Goal: Answer question/provide support: Share knowledge or assist other users

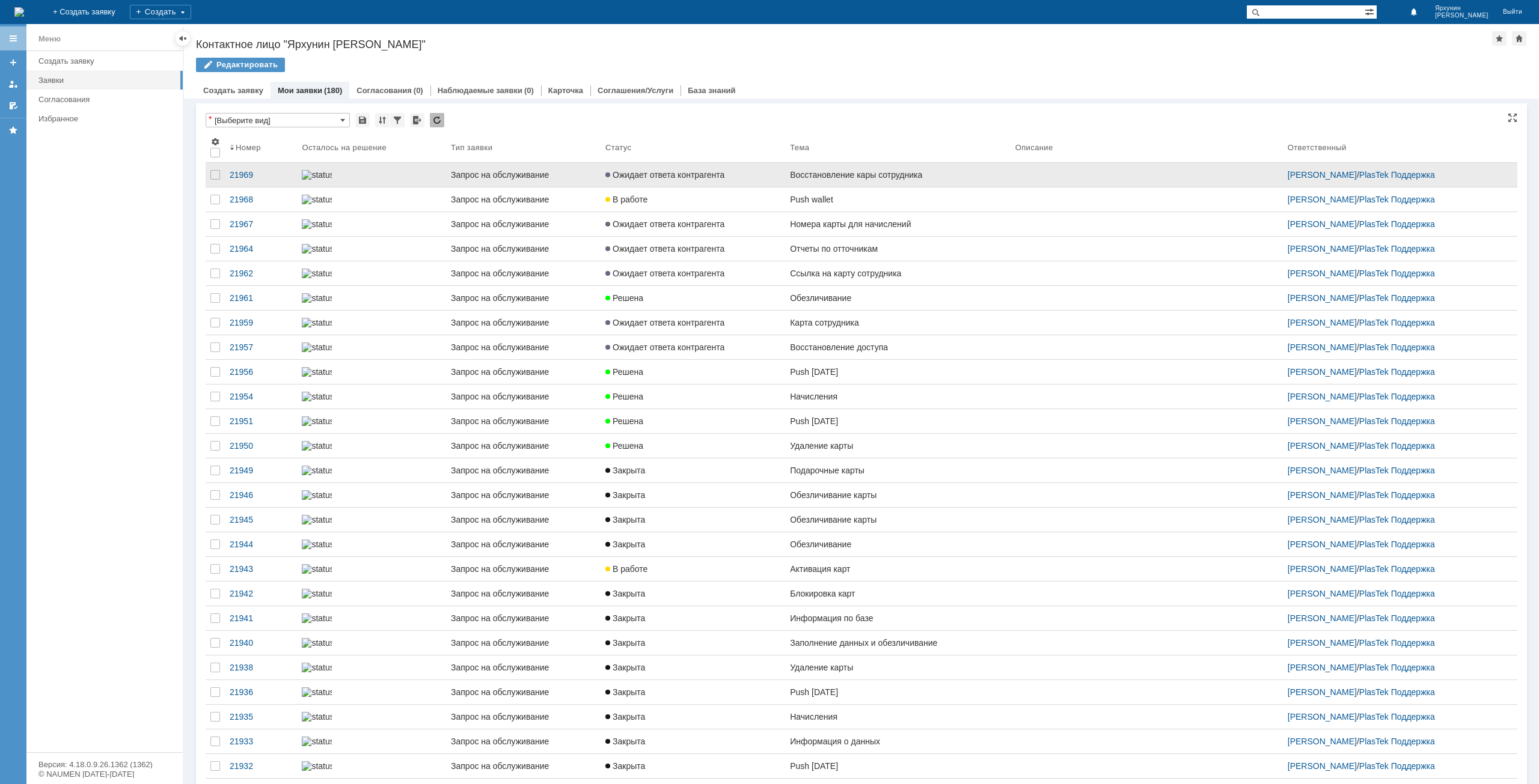
click at [869, 182] on link "Восстановление кары сотрудника" at bounding box center [898, 174] width 225 height 24
click at [709, 185] on link "Ожидает ответа контрагента" at bounding box center [692, 174] width 185 height 24
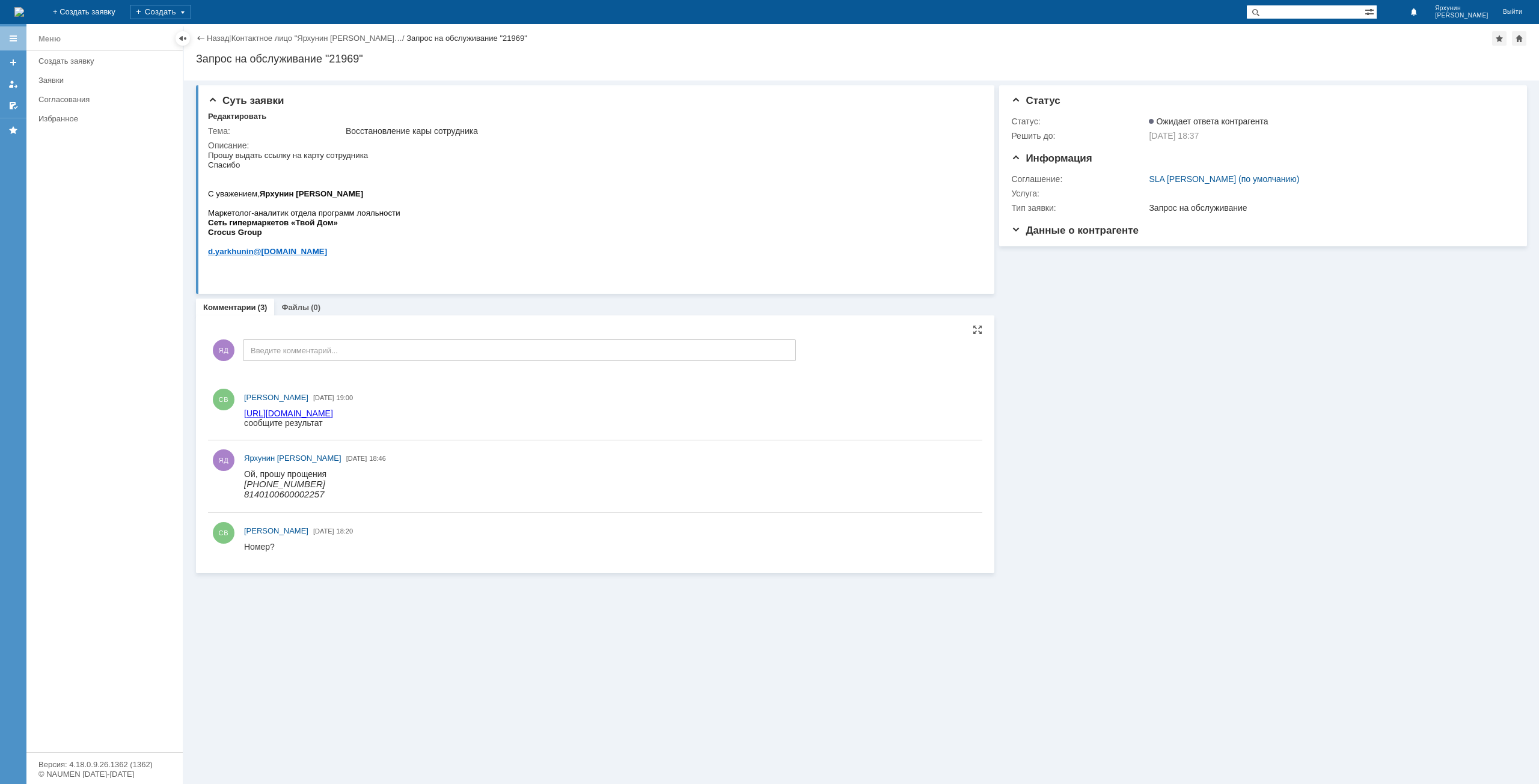
drag, startPoint x: 656, startPoint y: 506, endPoint x: 1209, endPoint y: 399, distance: 563.3
click at [66, 67] on link "Создать заявку" at bounding box center [107, 62] width 147 height 19
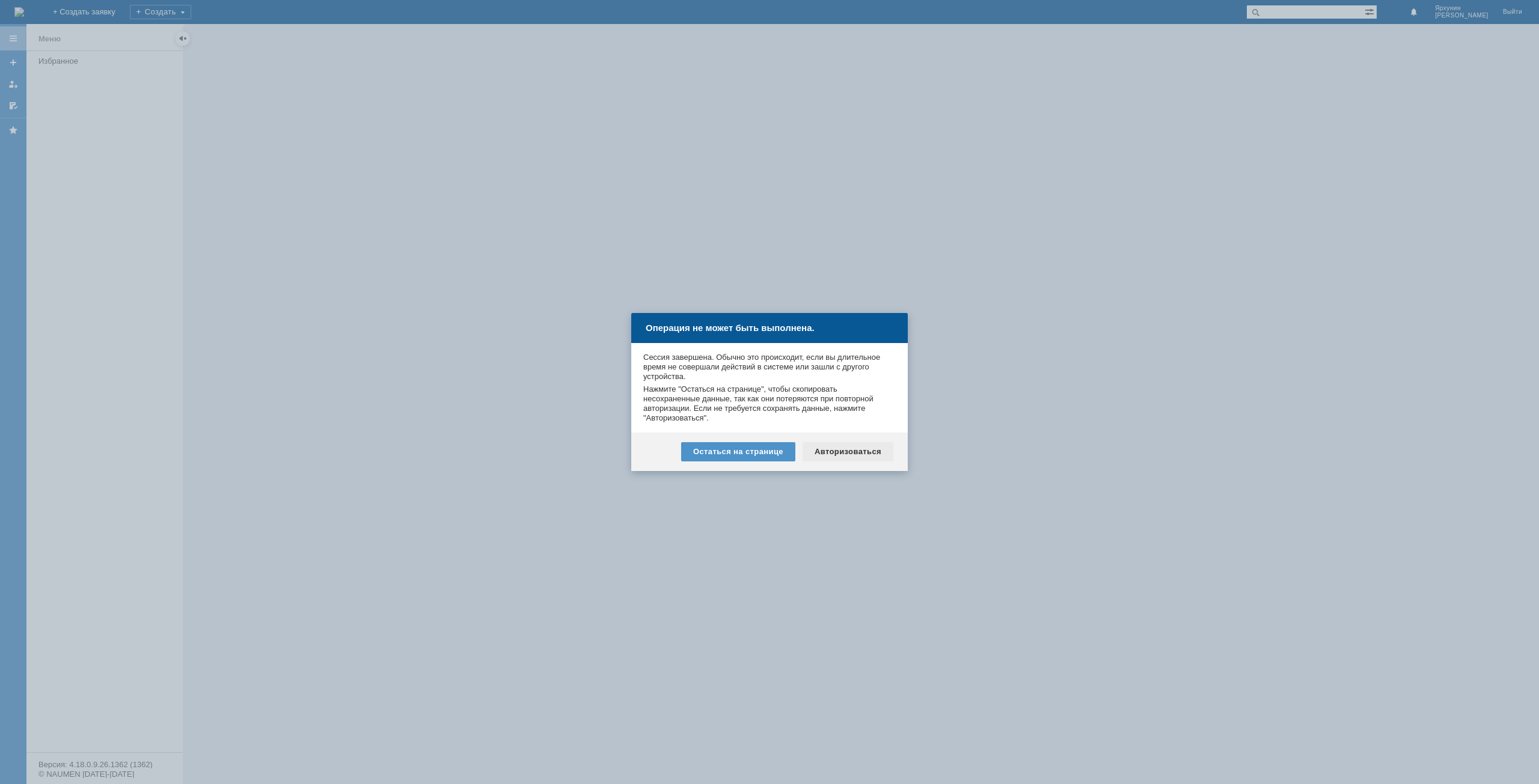
click at [875, 450] on div "Авторизоваться" at bounding box center [848, 452] width 91 height 19
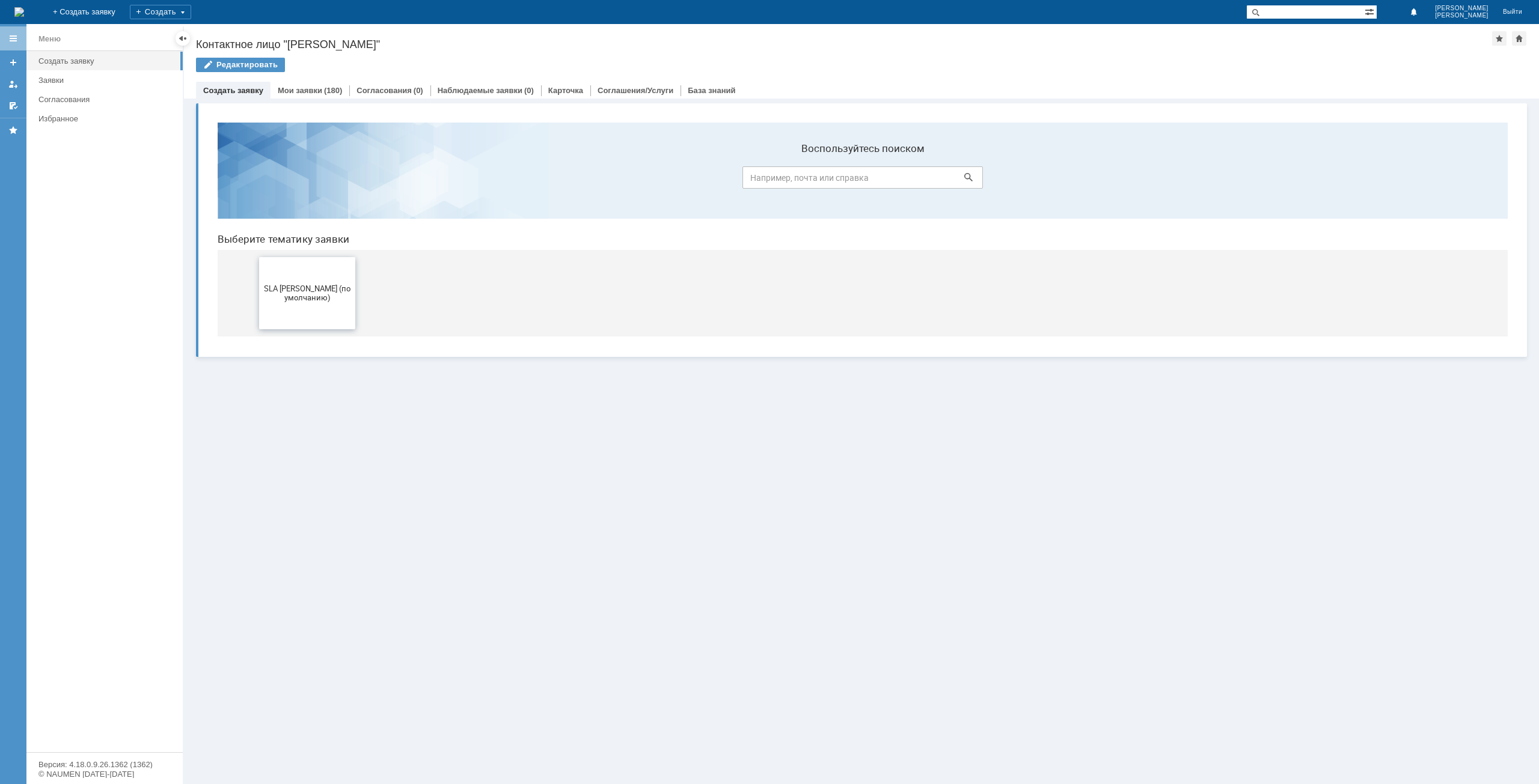
click at [315, 296] on span "SLA [PERSON_NAME] (по умолчанию)" at bounding box center [307, 293] width 89 height 18
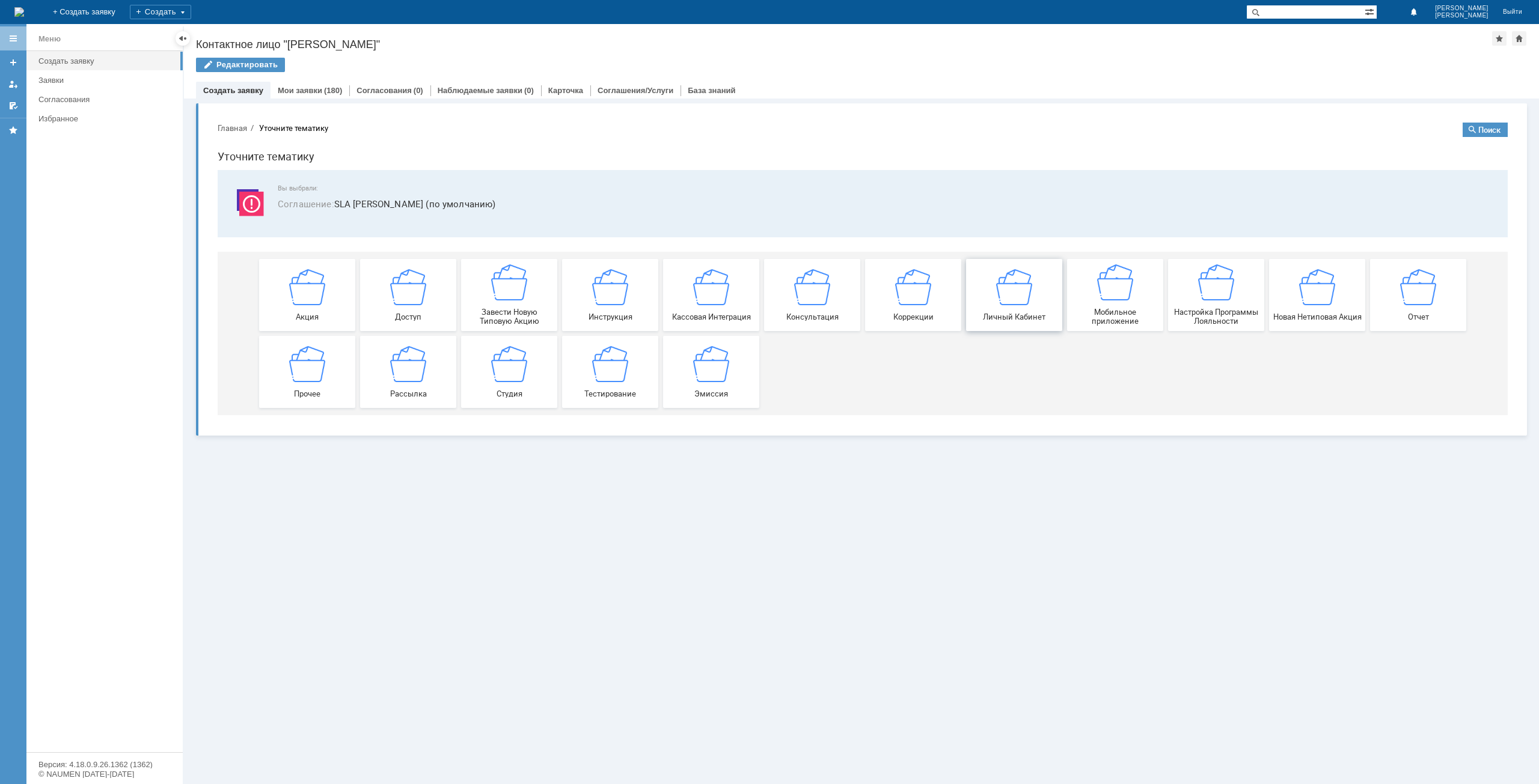
click at [999, 318] on span "Личный Кабинет" at bounding box center [1014, 316] width 89 height 9
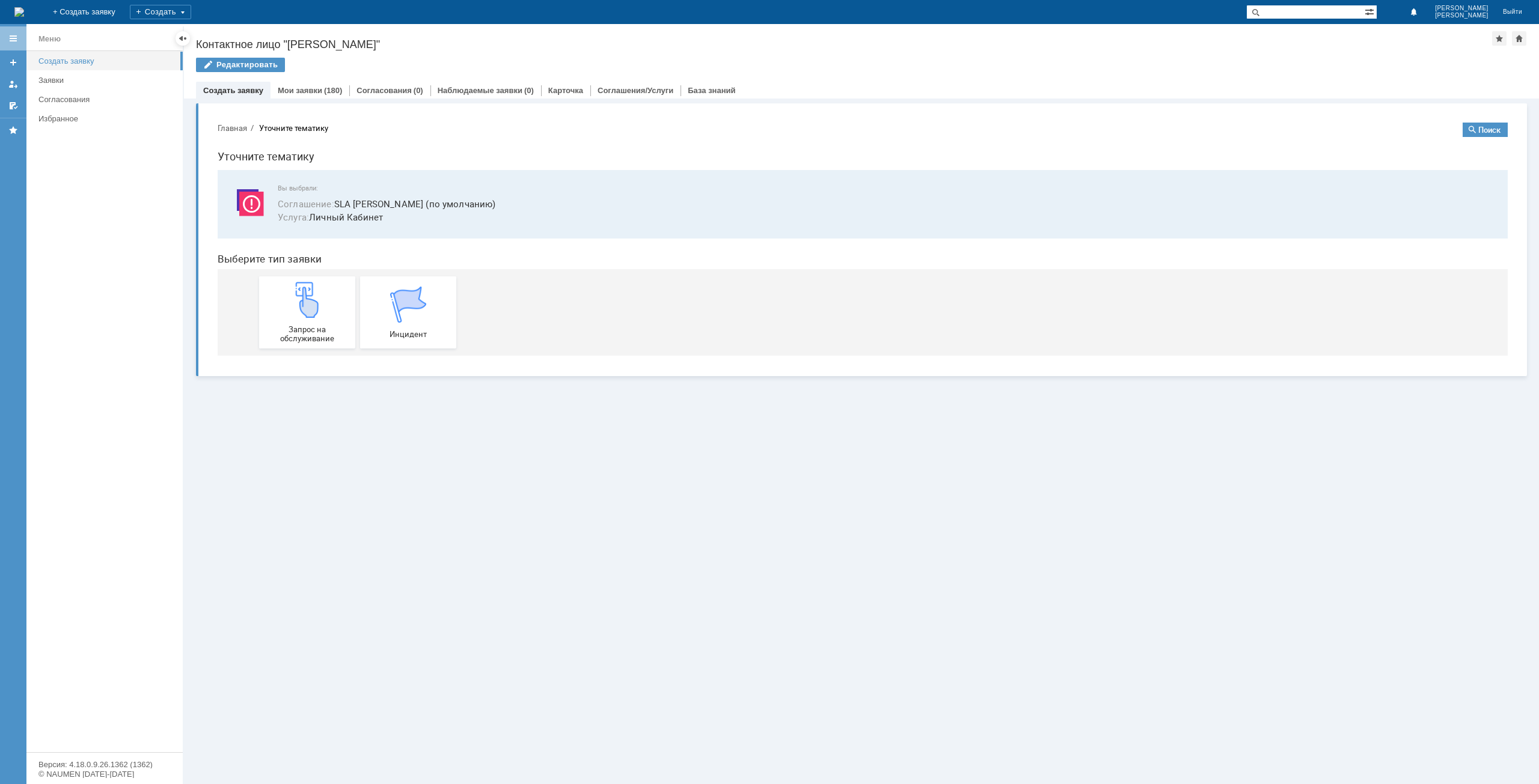
click at [62, 57] on div "Создать заявку" at bounding box center [107, 62] width 137 height 9
click at [54, 77] on div "Заявки" at bounding box center [107, 80] width 137 height 9
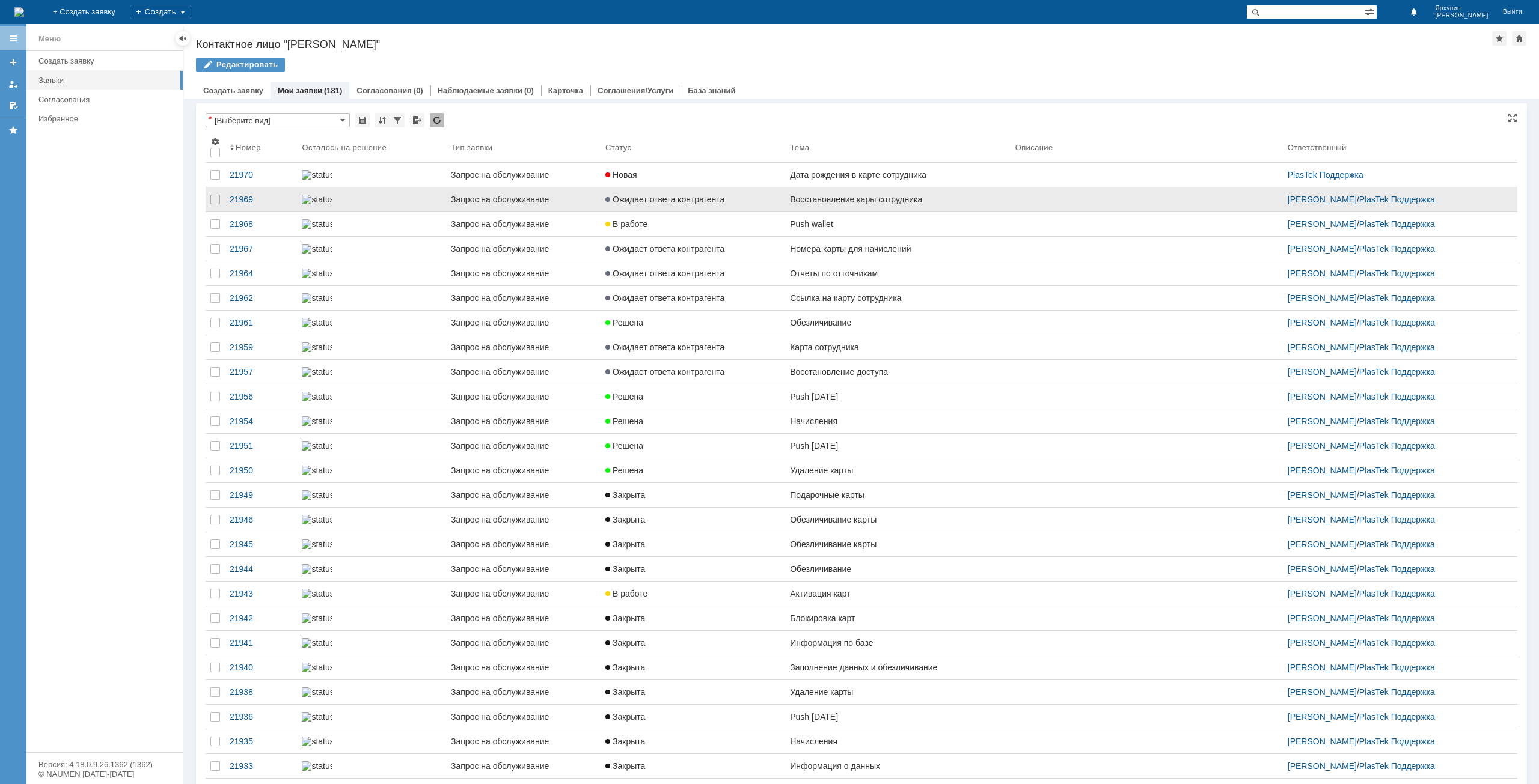
click at [941, 205] on div "Восстановление кары сотрудника" at bounding box center [898, 200] width 216 height 9
click at [861, 205] on div "Восстановление кары сотрудника" at bounding box center [898, 200] width 216 height 9
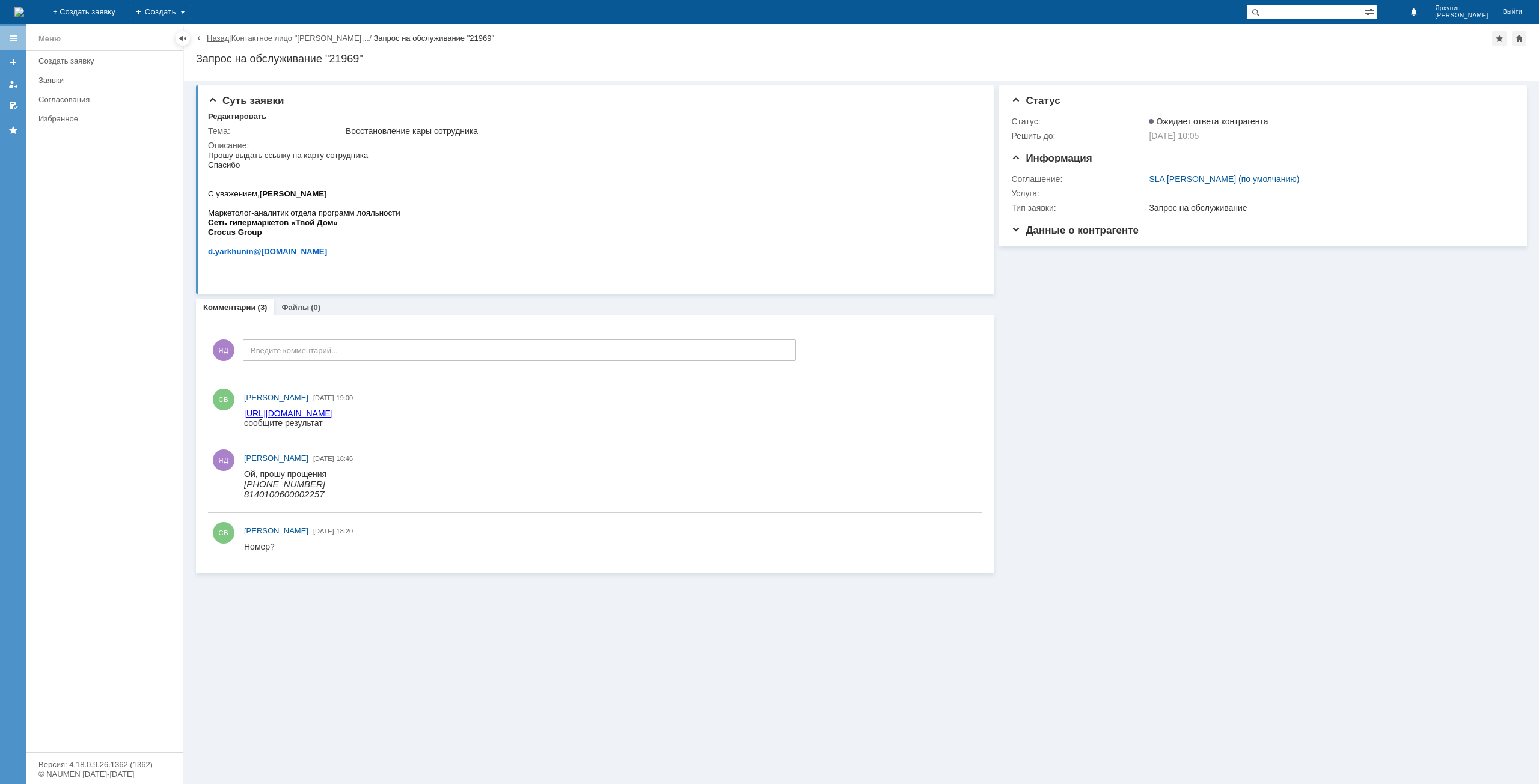
click at [220, 42] on link "Назад" at bounding box center [217, 39] width 22 height 9
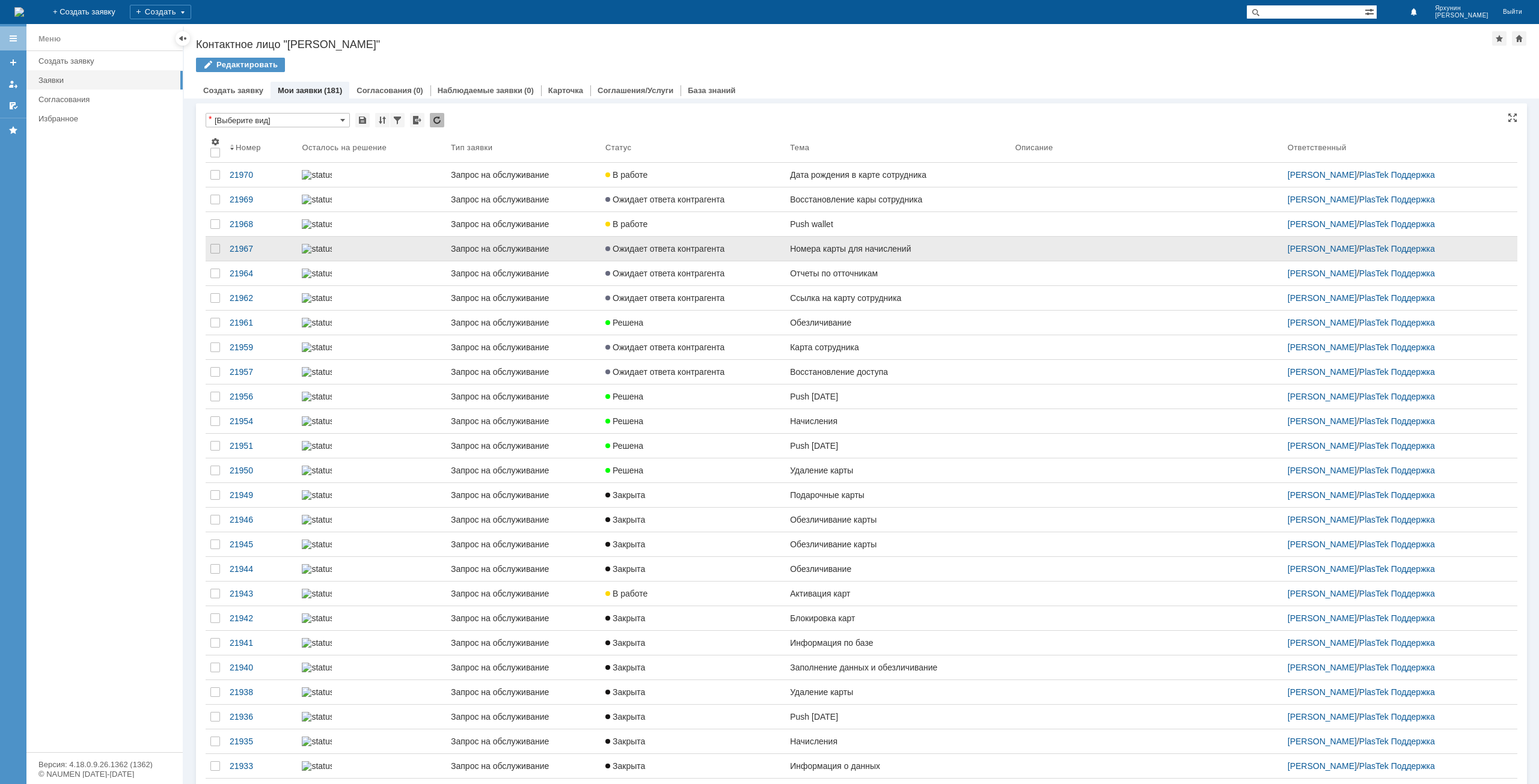
click at [934, 254] on div "Номера карты для начислений" at bounding box center [898, 249] width 216 height 9
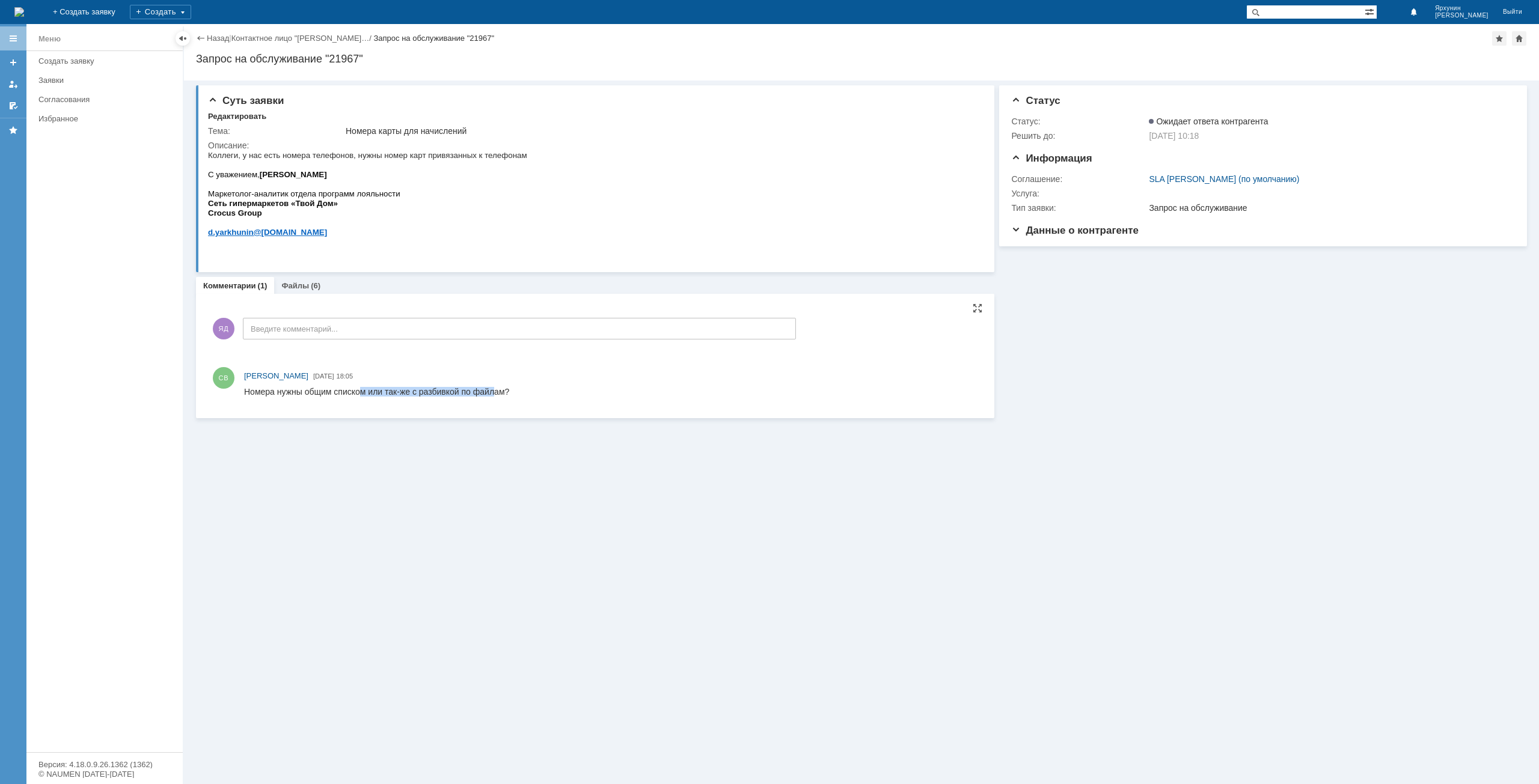
drag, startPoint x: 363, startPoint y: 393, endPoint x: 492, endPoint y: 395, distance: 129.0
click at [492, 395] on div "Номера нужны общим списком или так-же с разбивкой по файлам?" at bounding box center [377, 392] width 265 height 9
click at [309, 291] on div "Файлы (6)" at bounding box center [300, 286] width 53 height 17
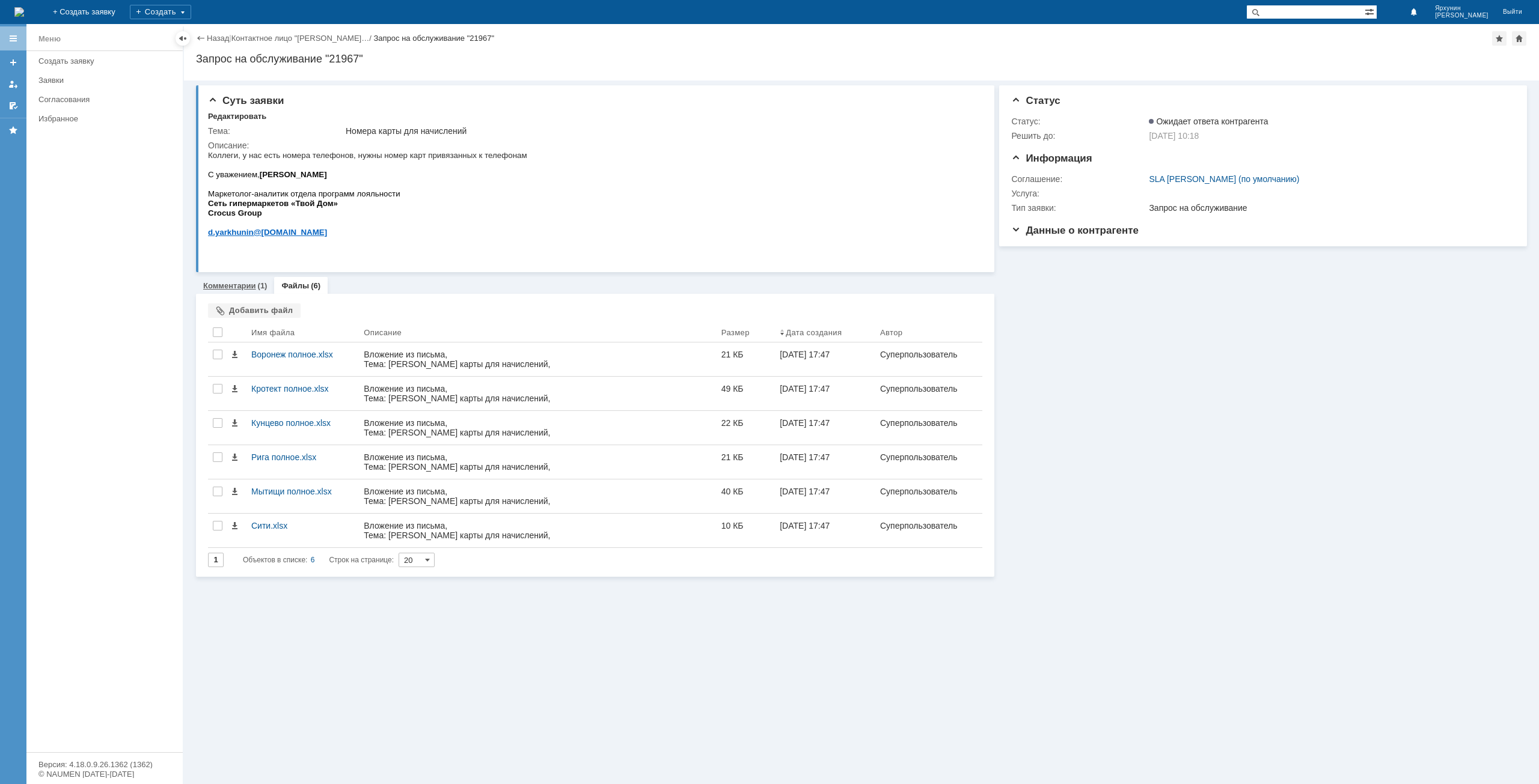
click at [240, 285] on link "Комментарии" at bounding box center [230, 286] width 53 height 9
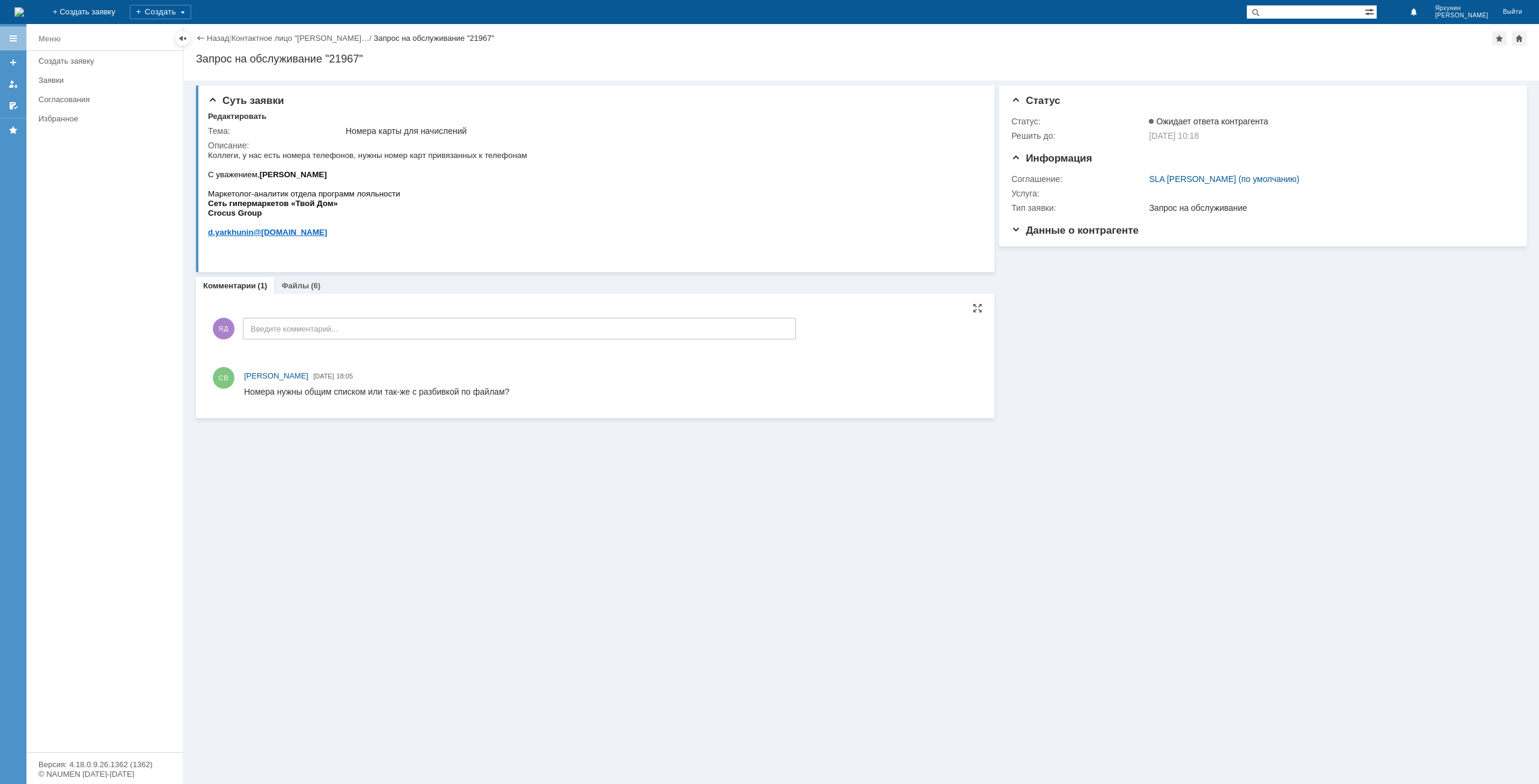
click at [330, 317] on div "ЯД Введите комментарий..." at bounding box center [502, 330] width 588 height 56
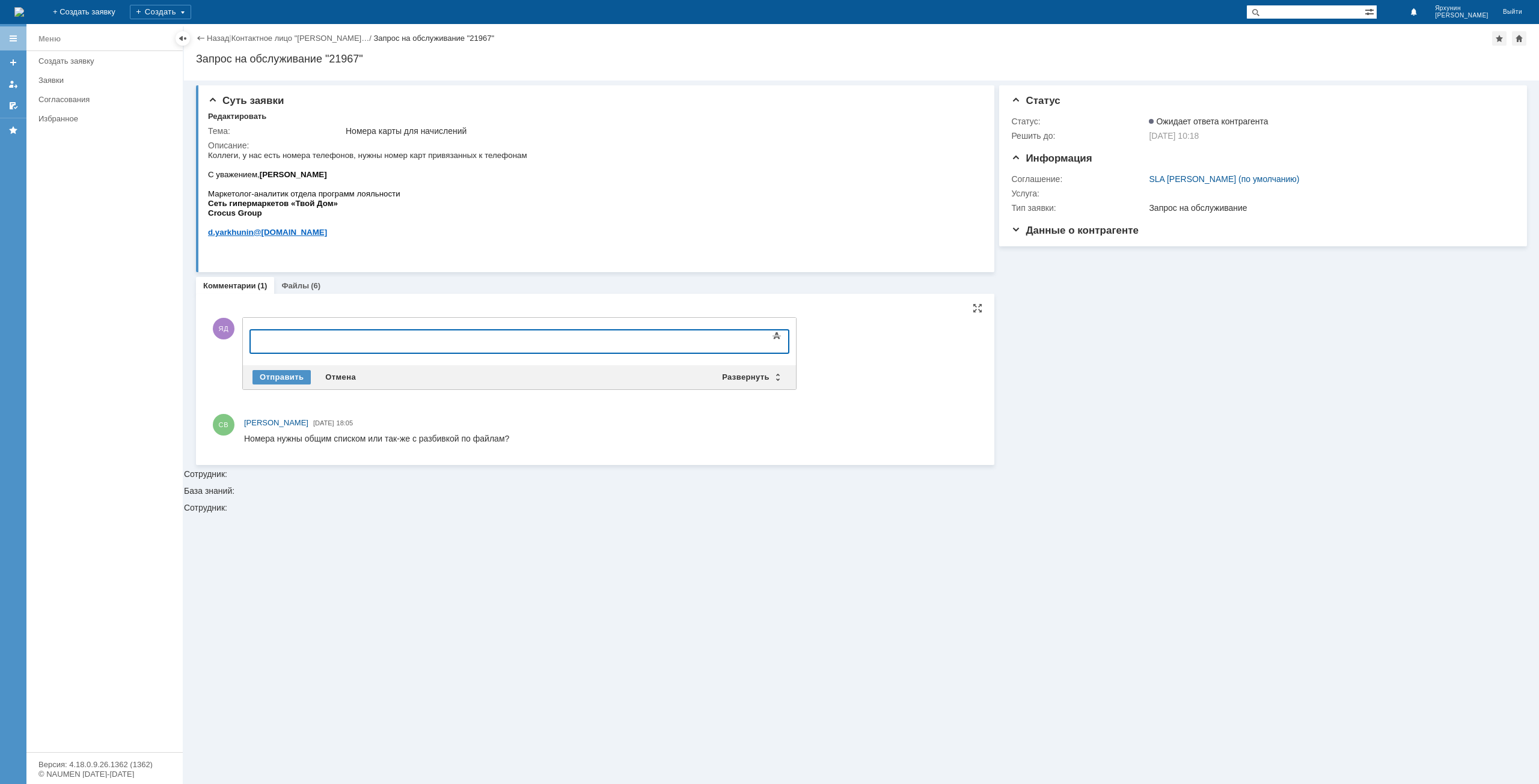
click at [321, 334] on body at bounding box center [348, 341] width 180 height 21
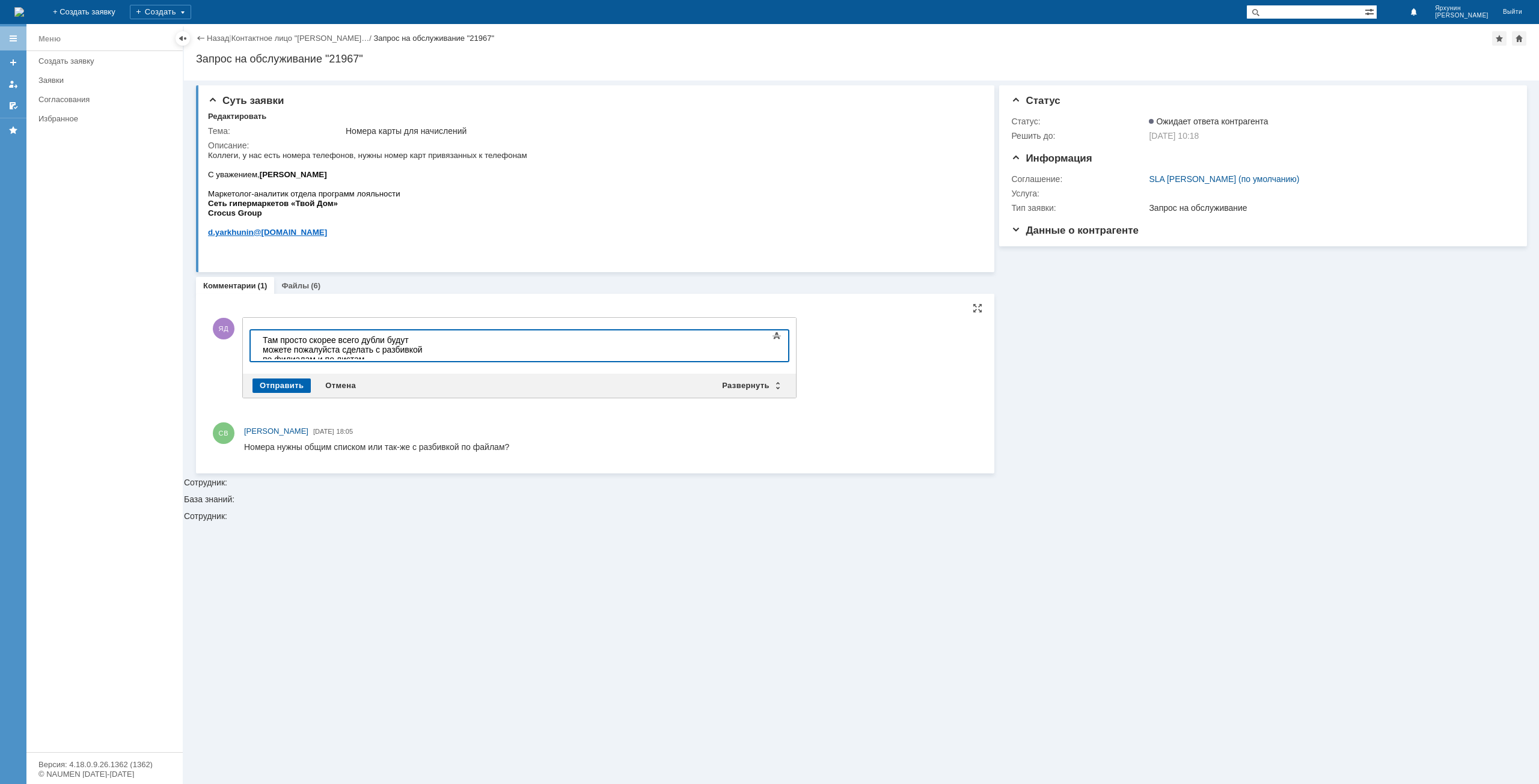
click at [275, 387] on div "Отправить" at bounding box center [282, 385] width 59 height 14
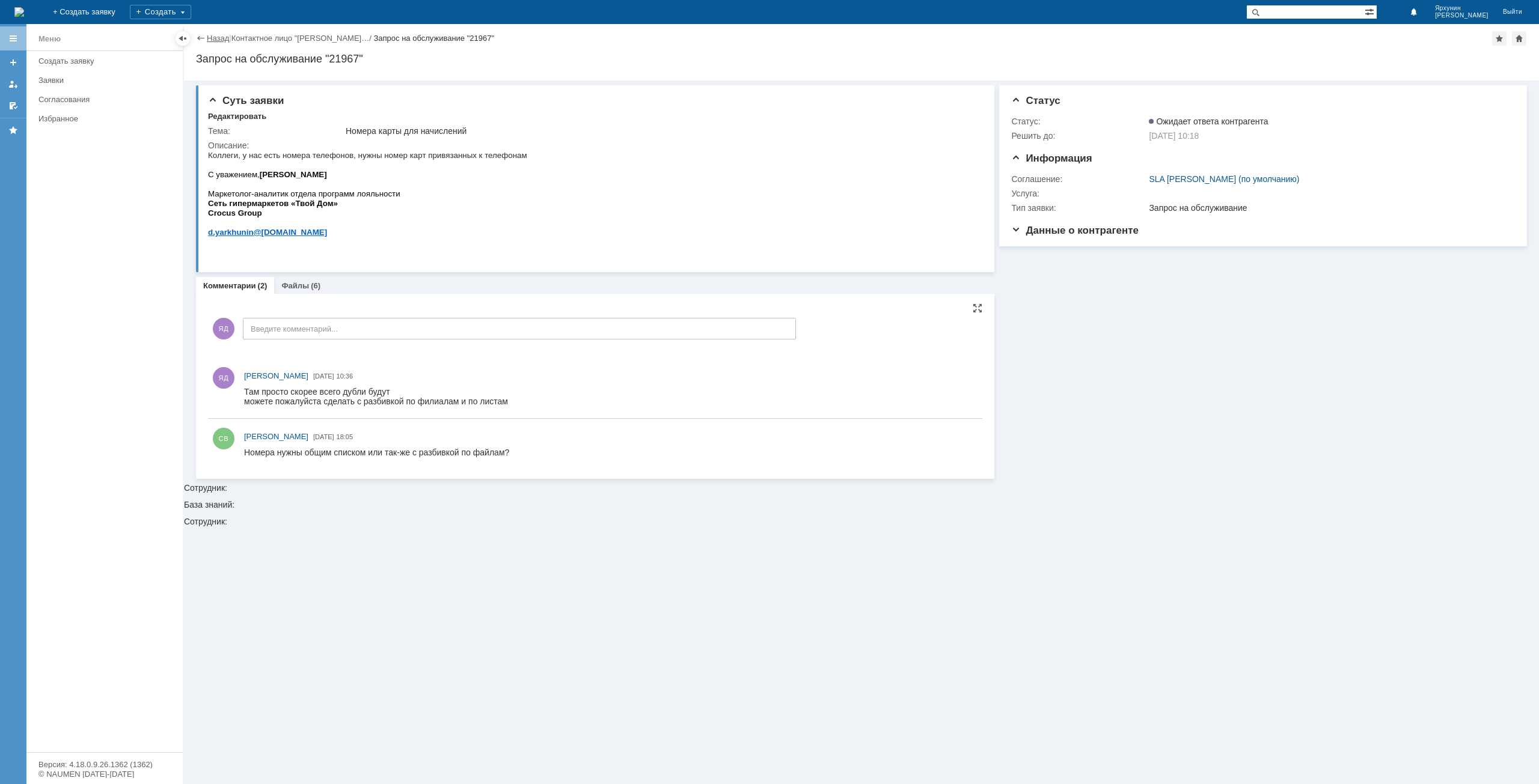
click at [222, 38] on link "Назад" at bounding box center [217, 39] width 22 height 9
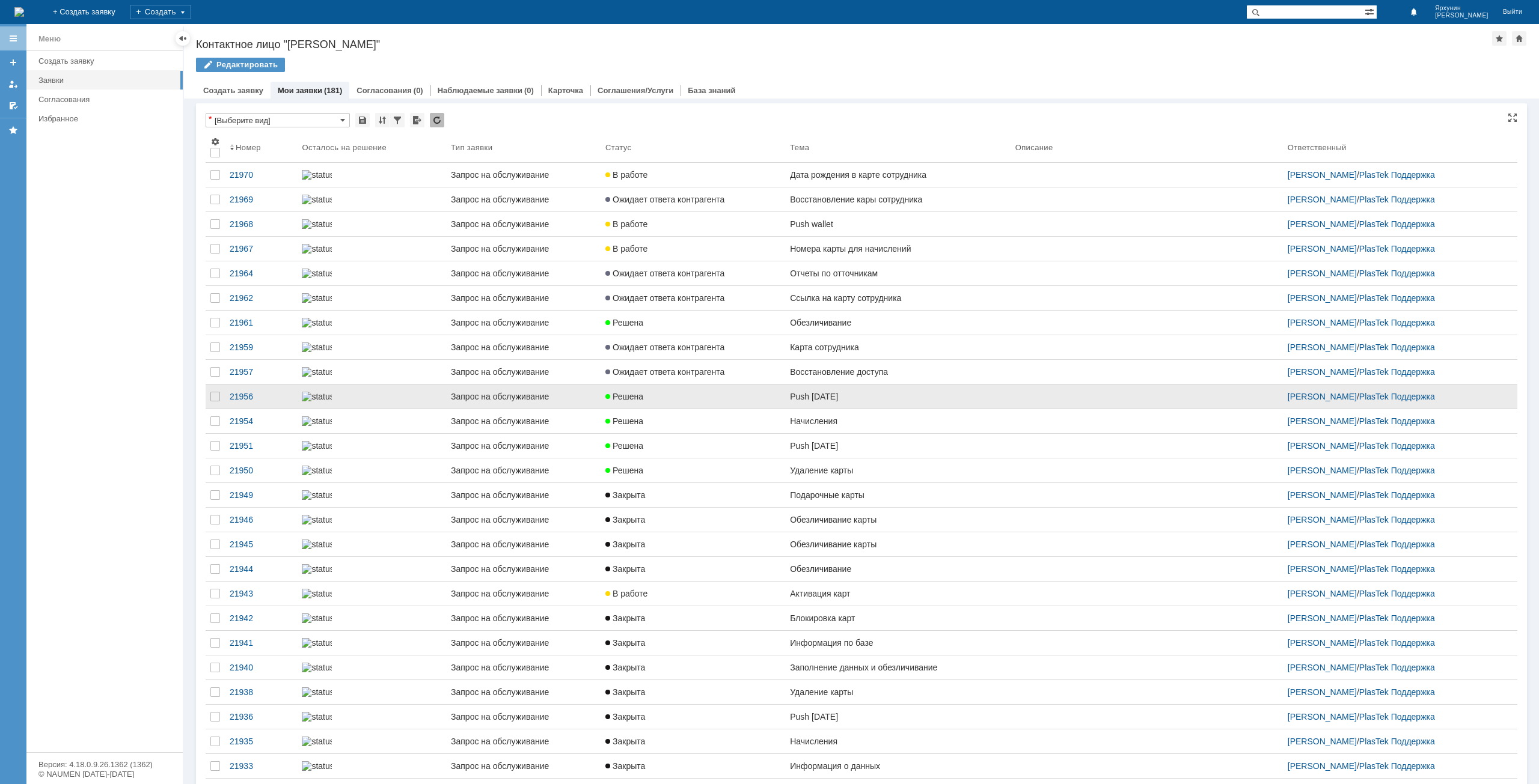
click at [896, 409] on link "Push [DATE]" at bounding box center [898, 396] width 225 height 24
click at [850, 401] on div "Push [DATE]" at bounding box center [898, 397] width 216 height 9
click at [590, 401] on div "Запрос на обслуживание" at bounding box center [523, 397] width 145 height 9
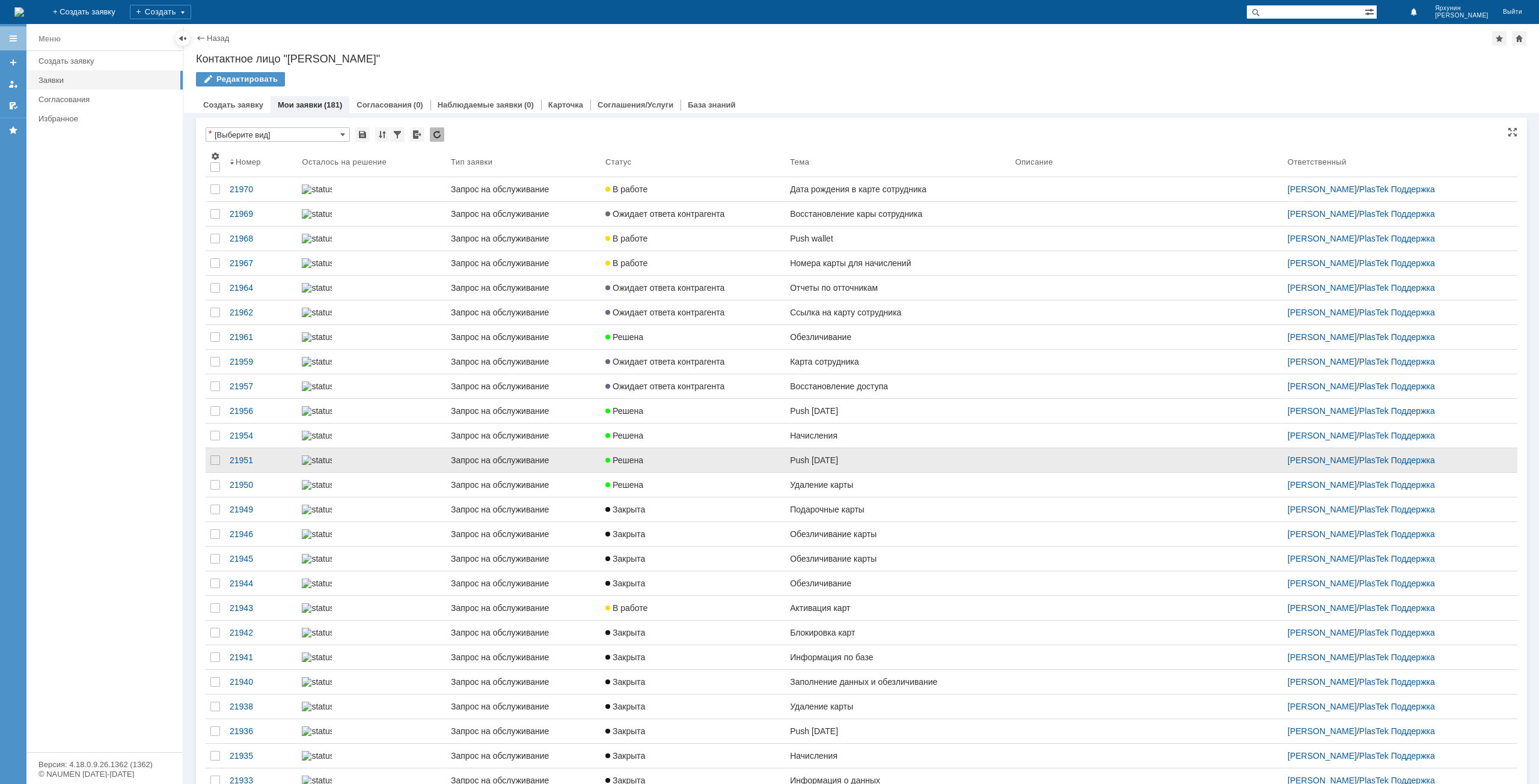
click at [367, 472] on link at bounding box center [371, 459] width 149 height 24
click at [253, 465] on div "21951" at bounding box center [260, 460] width 63 height 9
click at [736, 472] on td "Решена" at bounding box center [692, 460] width 185 height 25
click at [740, 465] on div "Решена" at bounding box center [692, 460] width 175 height 9
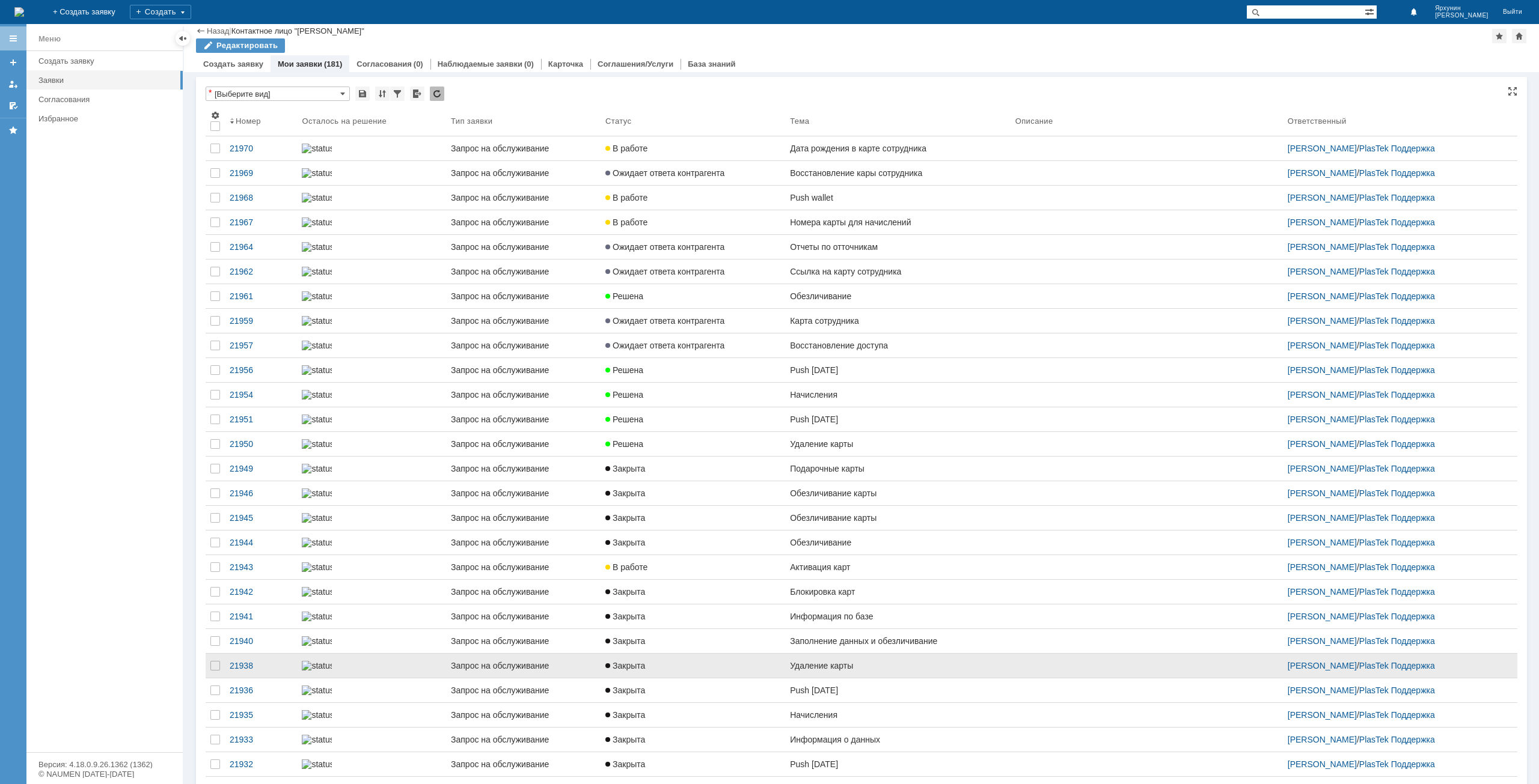
scroll to position [180, 0]
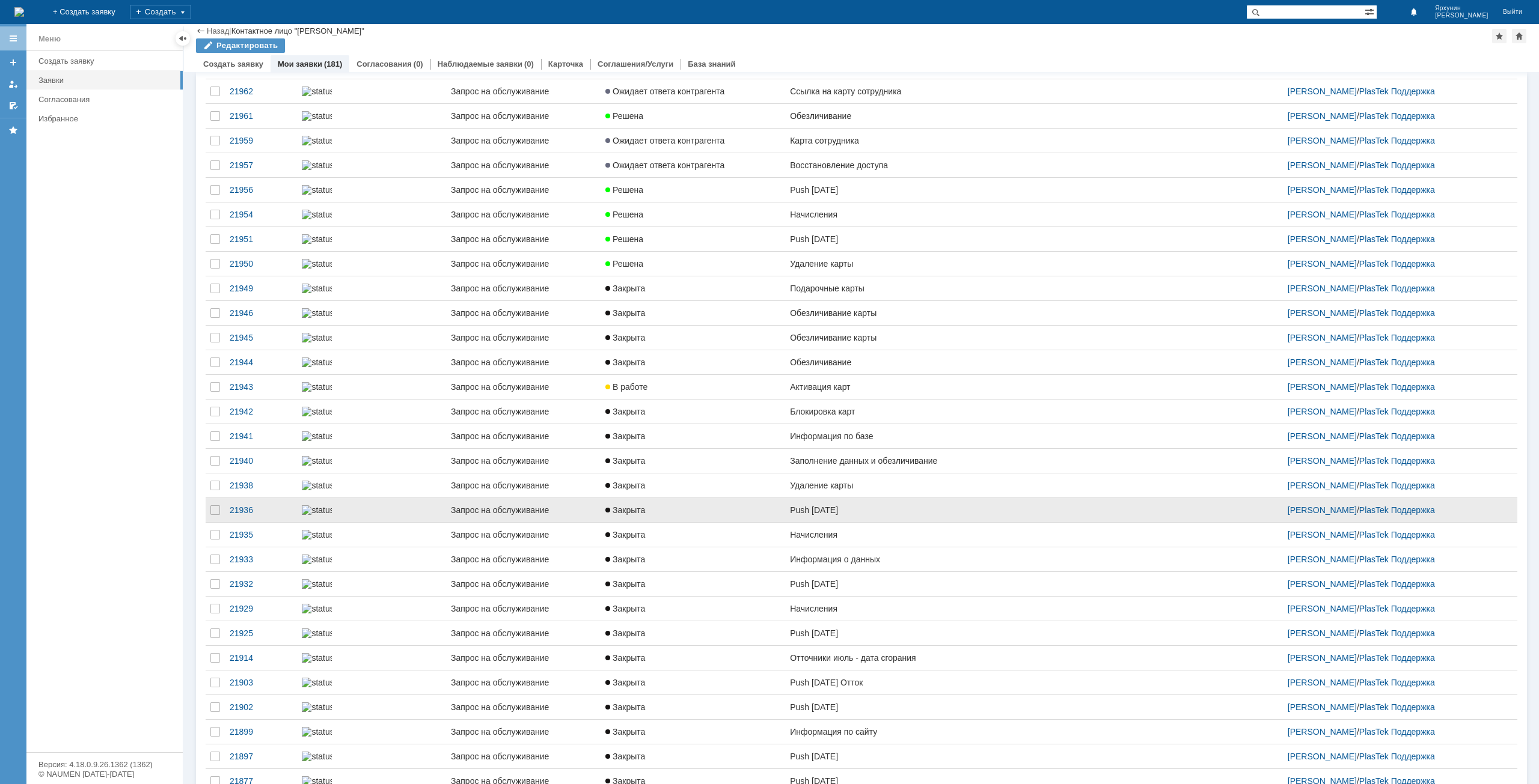
click at [675, 515] on div "Закрыта" at bounding box center [692, 510] width 175 height 9
drag, startPoint x: 675, startPoint y: 611, endPoint x: 750, endPoint y: 619, distance: 75.4
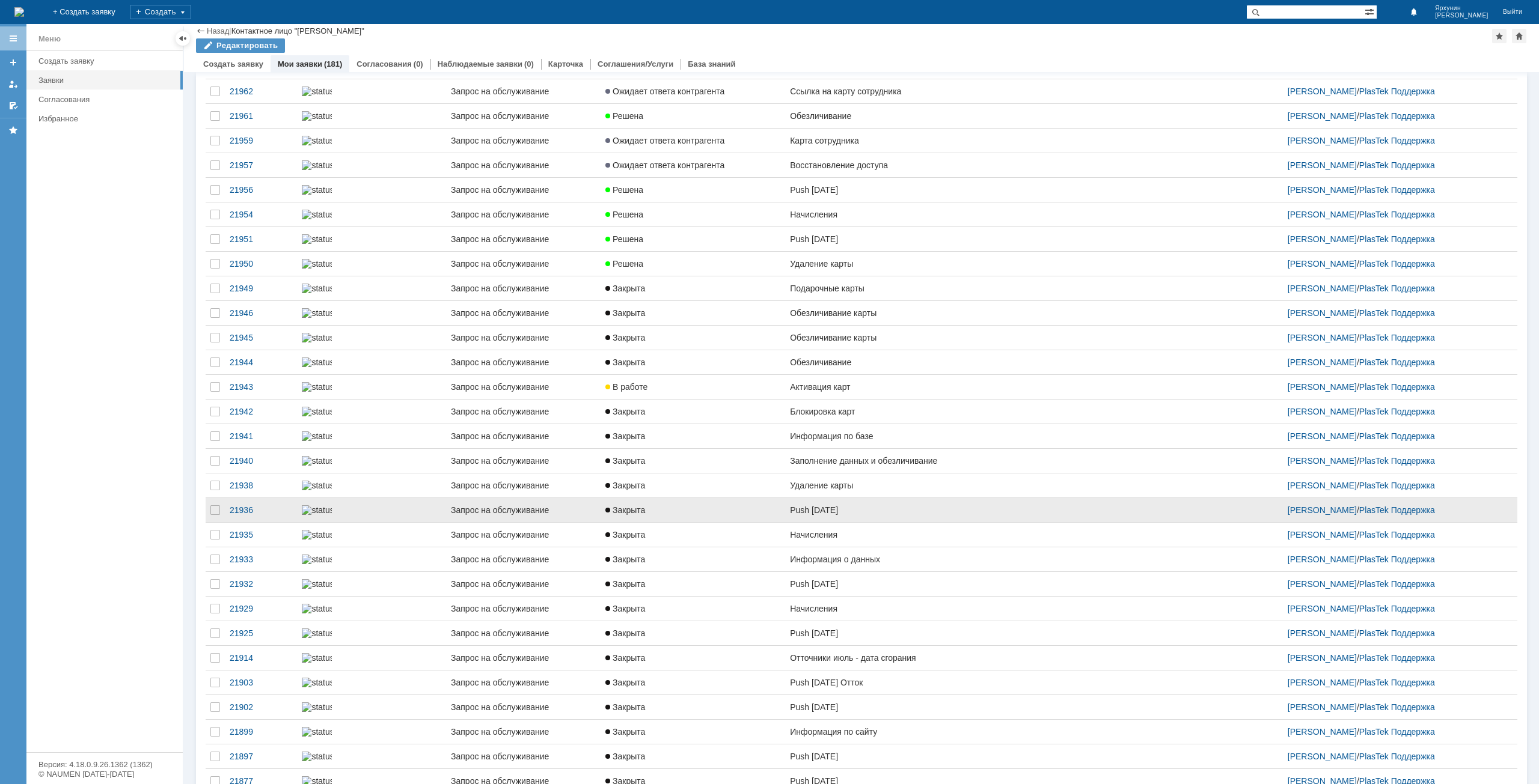
click at [675, 515] on div "Закрыта" at bounding box center [692, 510] width 175 height 9
click at [808, 515] on div "Push [DATE]" at bounding box center [898, 510] width 216 height 9
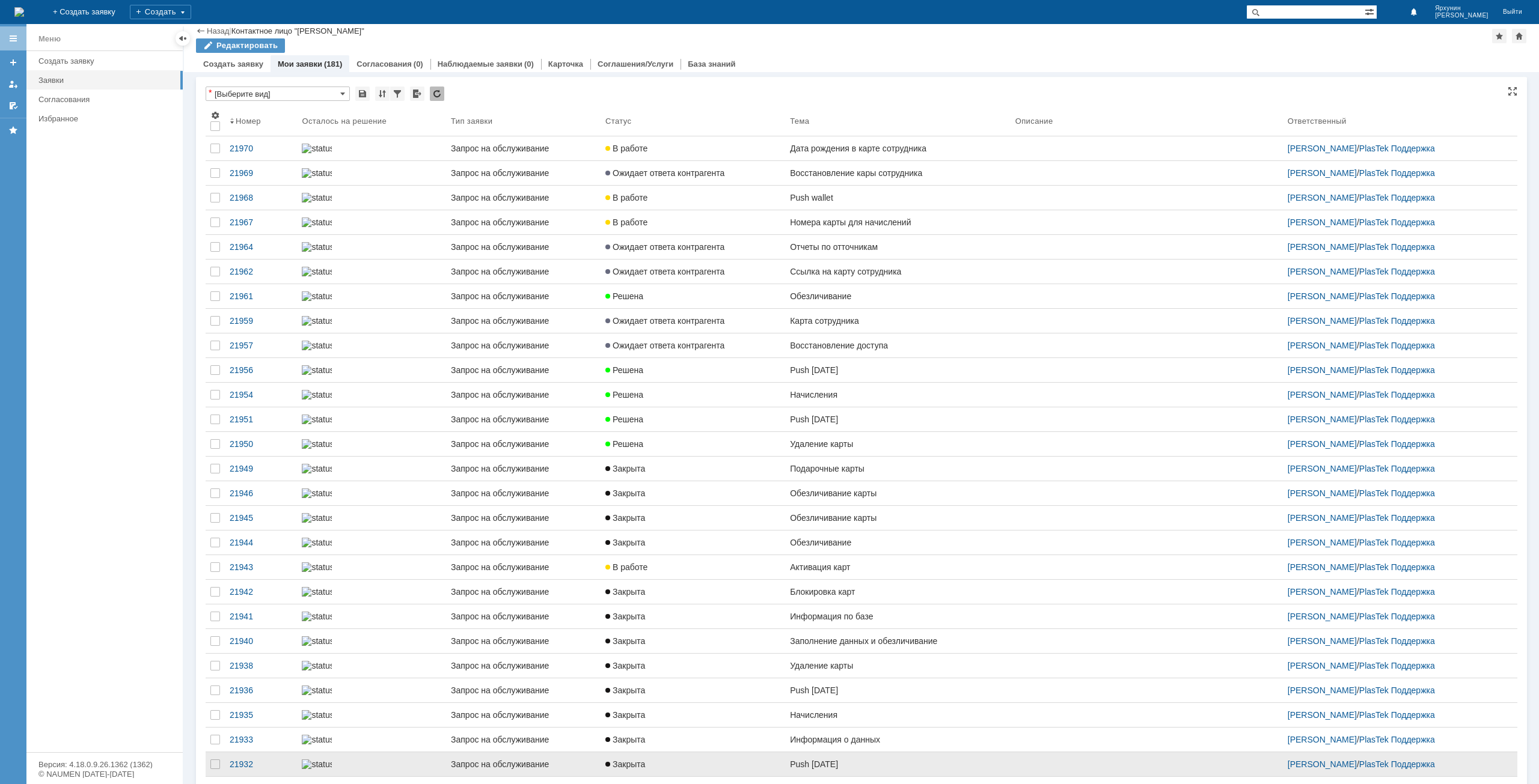
click at [816, 759] on div "Push [DATE]" at bounding box center [898, 764] width 216 height 9
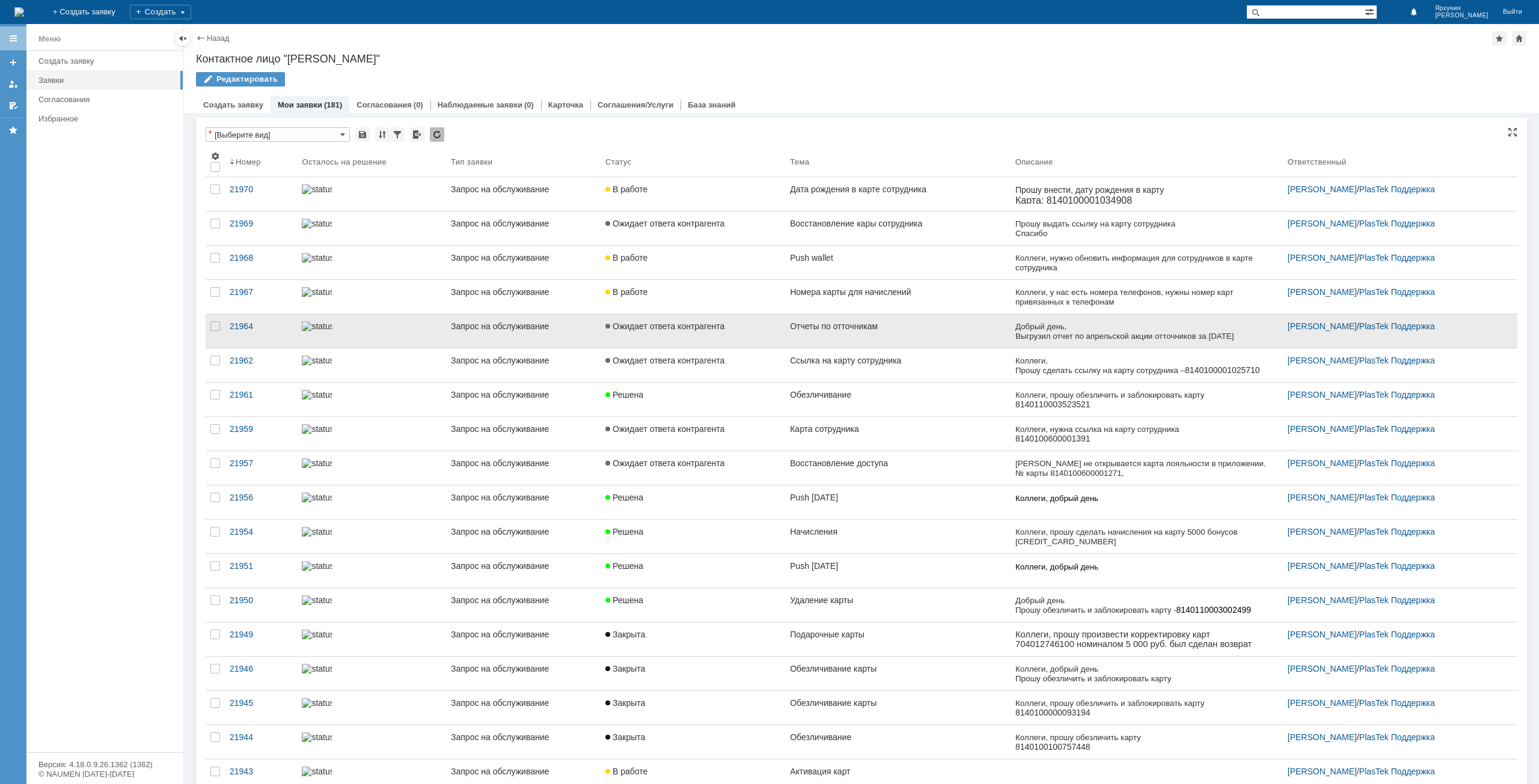
click at [863, 337] on link "Отчеты по отточникам" at bounding box center [898, 331] width 225 height 34
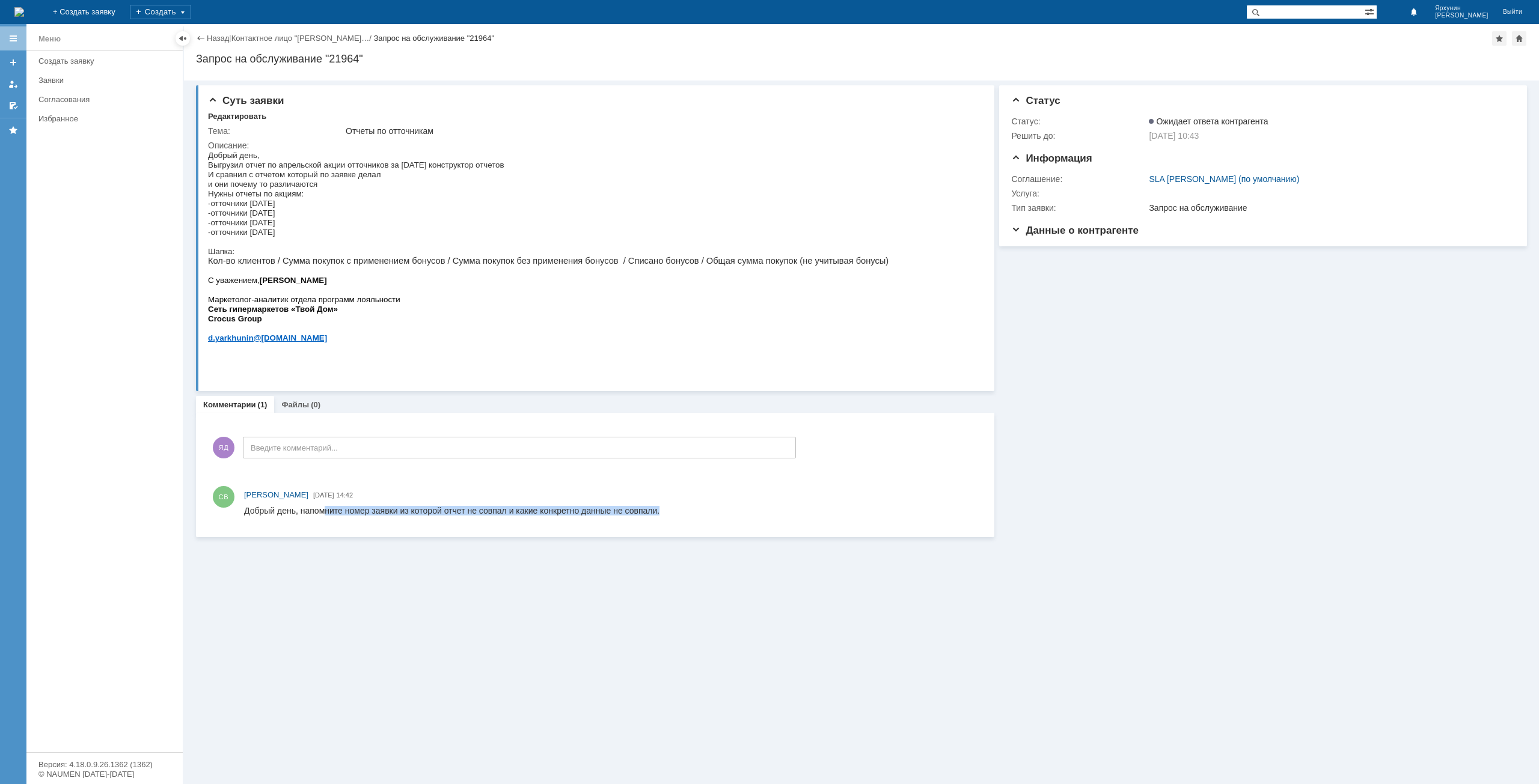
drag, startPoint x: 325, startPoint y: 512, endPoint x: 657, endPoint y: 516, distance: 332.0
click at [657, 516] on html "Добрый день, напомните номер заявки из которой отчет не совпал и какие конкретн…" at bounding box center [611, 510] width 733 height 10
click at [657, 516] on div at bounding box center [611, 510] width 733 height 14
click at [217, 39] on link "Назад" at bounding box center [217, 39] width 22 height 9
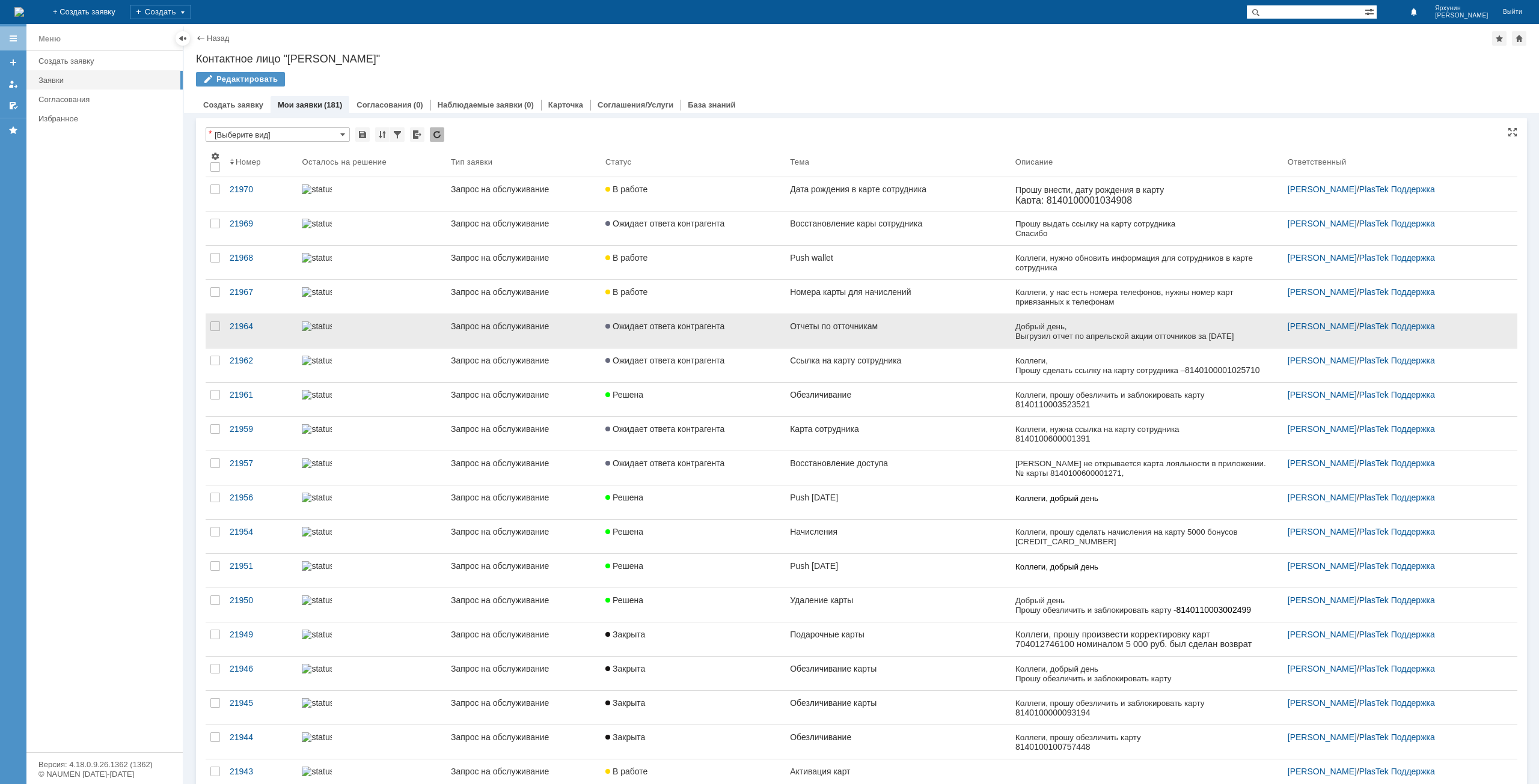
click at [886, 339] on link "Отчеты по отточникам" at bounding box center [898, 331] width 225 height 34
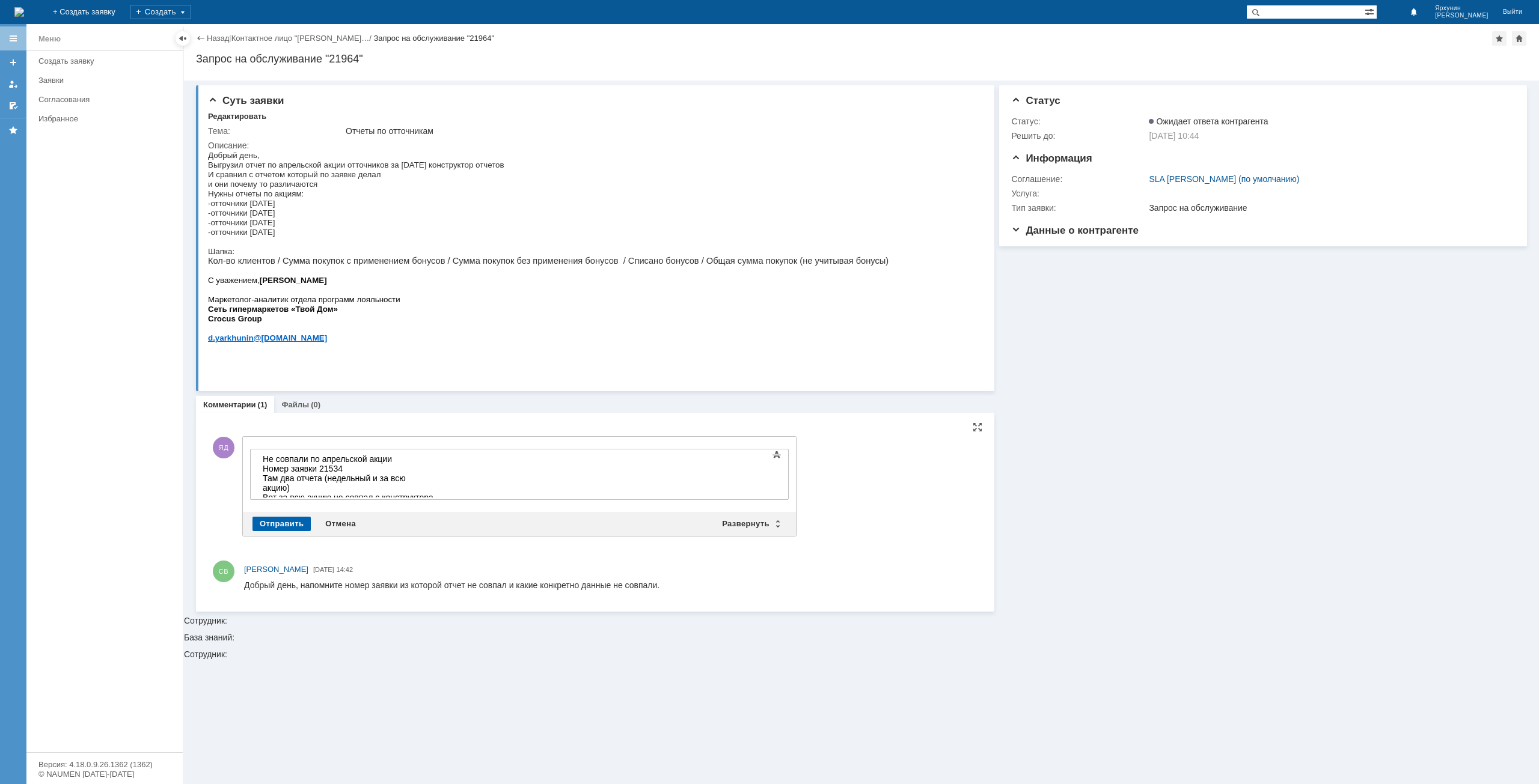
click at [294, 526] on div "Отправить" at bounding box center [282, 524] width 59 height 14
